Goal: Answer question/provide support

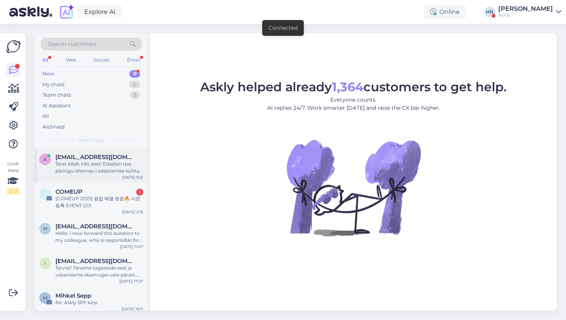
click at [88, 162] on div "Tere! Aitäh info eest! Edastan teie päringu sitemap-i edastamise kohta meie mee…" at bounding box center [99, 168] width 88 height 14
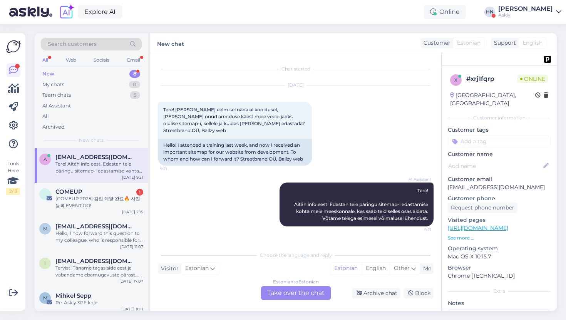
click at [284, 293] on div "Estonian to Estonian Take over the chat" at bounding box center [296, 293] width 70 height 14
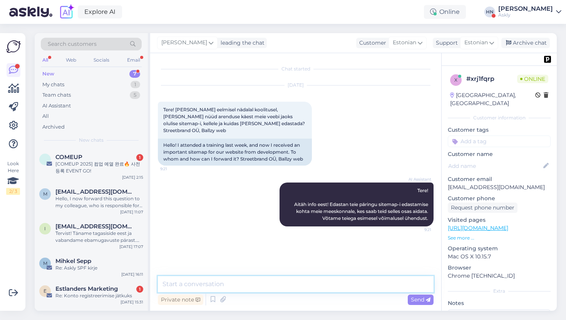
click at [288, 283] on textarea at bounding box center [296, 284] width 276 height 16
type textarea "Tere, [PERSON_NAME] urli lihtsalt siia saata."
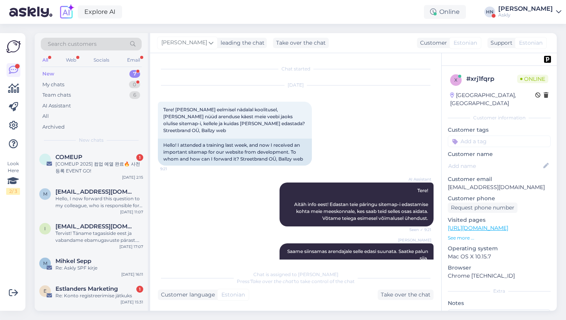
scroll to position [115, 0]
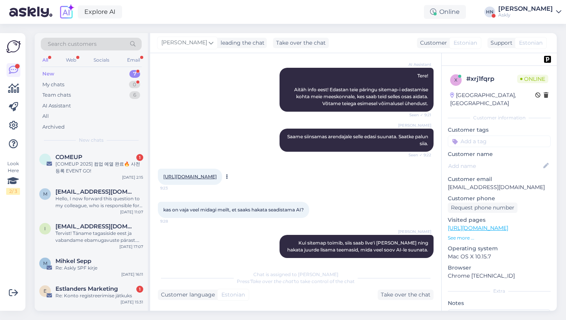
drag, startPoint x: 160, startPoint y: 170, endPoint x: 284, endPoint y: 167, distance: 124.4
click at [222, 169] on div "[URL][DOMAIN_NAME] 9:23" at bounding box center [190, 177] width 64 height 16
copy link "[URL][DOMAIN_NAME]"
click at [244, 160] on div "[URL][DOMAIN_NAME] 9:23" at bounding box center [296, 176] width 276 height 33
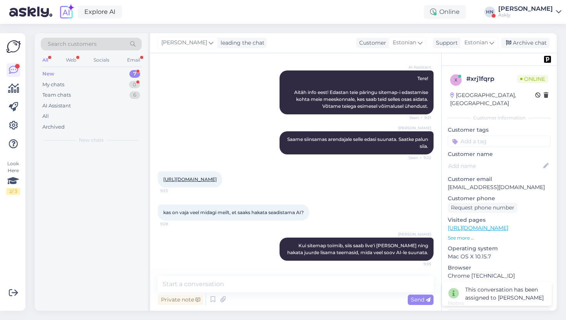
scroll to position [105, 0]
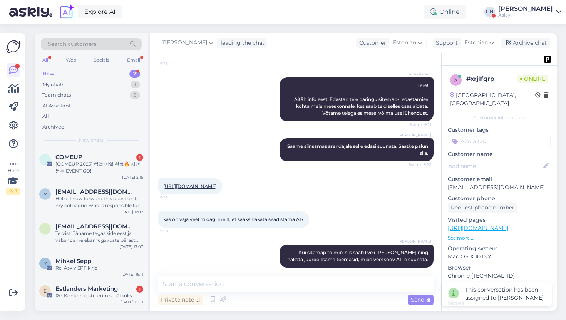
click at [234, 141] on div "[PERSON_NAME] siinsamas arendajale selle edasi suunata. Saatke palun siia. Seen…" at bounding box center [296, 150] width 276 height 40
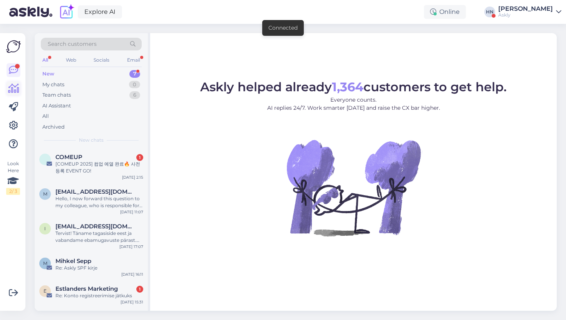
click at [14, 95] on link at bounding box center [14, 89] width 14 height 14
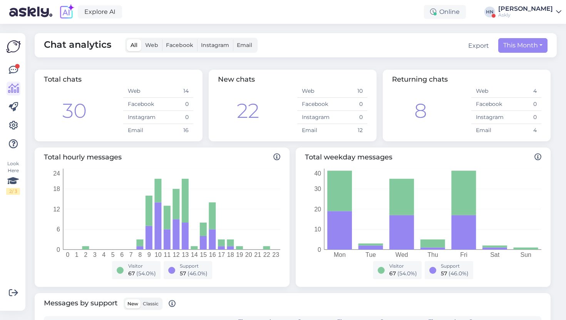
click at [199, 65] on div "Chat analytics All Web Facebook Instagram Email Export This Month Total chats 3…" at bounding box center [298, 172] width 536 height 296
click at [303, 51] on div "Chat analytics All Web Facebook Instagram Email Export This Month" at bounding box center [296, 45] width 522 height 24
click at [289, 63] on div "Chat analytics All Web Facebook Instagram Email Export This Month Total chats 3…" at bounding box center [298, 172] width 536 height 296
